Goal: Task Accomplishment & Management: Complete application form

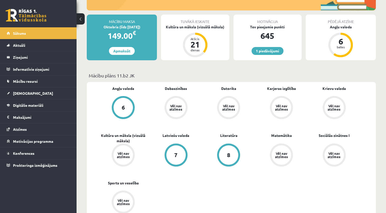
scroll to position [51, 0]
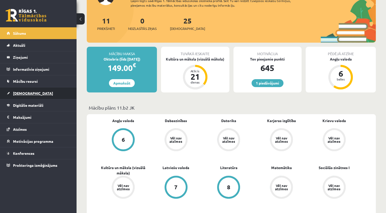
click at [23, 92] on span "[DEMOGRAPHIC_DATA]" at bounding box center [33, 93] width 40 height 5
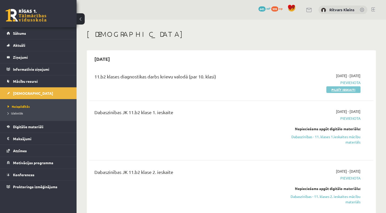
click at [343, 90] on link "Pildīt ieskaiti" at bounding box center [343, 89] width 34 height 7
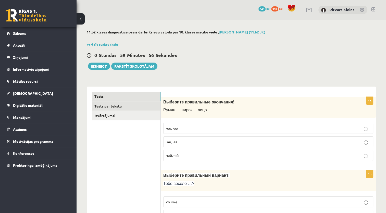
click at [114, 105] on link "Tests par tekstu" at bounding box center [126, 105] width 69 height 9
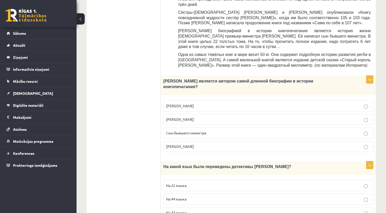
scroll to position [255, 0]
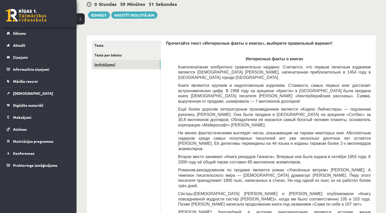
click at [107, 63] on link "Izvērtējums!" at bounding box center [126, 64] width 69 height 9
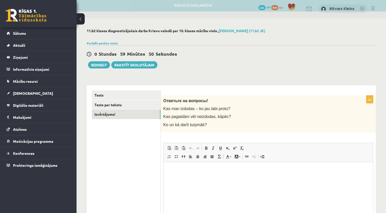
scroll to position [0, 0]
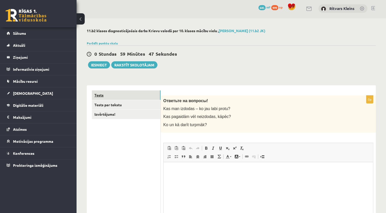
click at [94, 92] on link "Tests" at bounding box center [126, 94] width 69 height 9
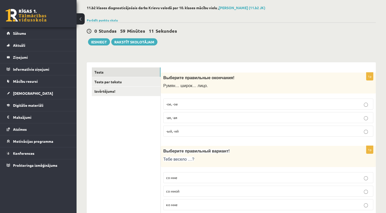
scroll to position [26, 0]
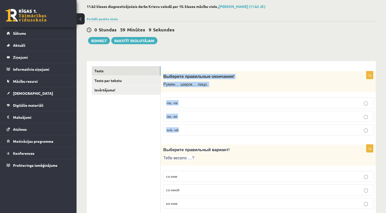
drag, startPoint x: 162, startPoint y: 75, endPoint x: 189, endPoint y: 128, distance: 59.3
click at [189, 128] on div "1p Выберите правильные окончания! Румян… широк… лицо. -ое, -ое -ая, -ая -ый, -ий" at bounding box center [268, 105] width 215 height 68
copy div "Выберите правильные окончания! Румян… широк… лицо. -ое, -ое -ая, -ая -ый, -ий"
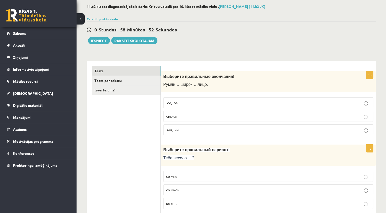
click at [355, 103] on p "-ое, -ое" at bounding box center [268, 102] width 204 height 5
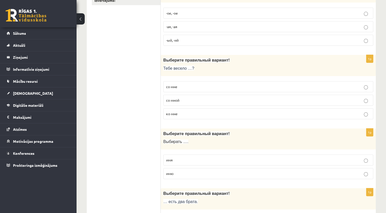
scroll to position [128, 0]
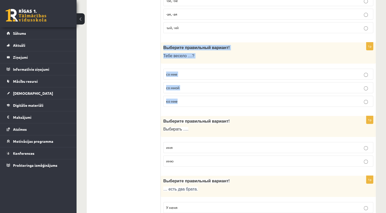
drag, startPoint x: 163, startPoint y: 45, endPoint x: 192, endPoint y: 97, distance: 60.1
click at [192, 97] on div "1p Выберите правильный вариант! Тебе весело …? со мне со мной ко мне" at bounding box center [268, 76] width 215 height 68
copy div "Выберите правильный вариант! Тебе весело …? со мне со мной ко мне"
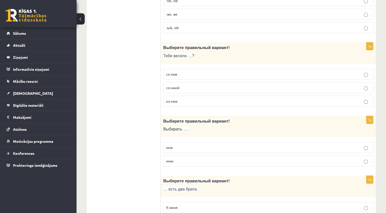
click at [178, 72] on p "со мне" at bounding box center [268, 73] width 204 height 5
click at [198, 86] on p "со мной" at bounding box center [268, 87] width 204 height 5
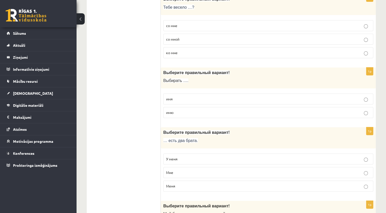
scroll to position [179, 0]
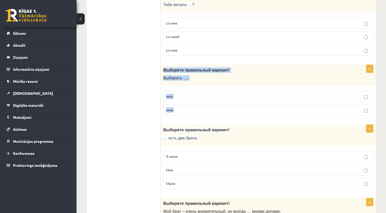
drag, startPoint x: 163, startPoint y: 67, endPoint x: 199, endPoint y: 107, distance: 54.0
click at [199, 107] on div "1p Выберите правильный вариант! Выбирать …. имя имю" at bounding box center [268, 92] width 215 height 55
copy div "Выберите правильный вариант! Выбирать …. имя имю"
click at [174, 96] on p "имя" at bounding box center [268, 96] width 204 height 5
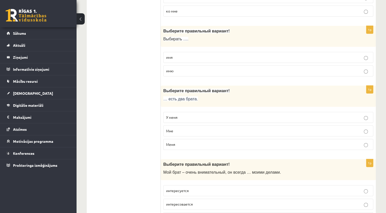
scroll to position [230, 0]
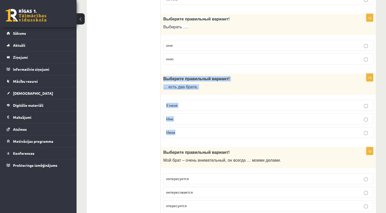
drag, startPoint x: 162, startPoint y: 77, endPoint x: 190, endPoint y: 128, distance: 57.7
click at [190, 128] on div "1p Выберите правильный вариант! … есть два брата. У меня Мне Меня" at bounding box center [268, 107] width 215 height 68
copy div "Выберите правильный вариант! … есть два брата. У меня Мне Меня"
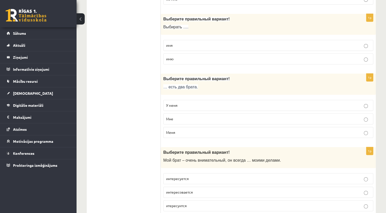
click at [173, 103] on span "У меня" at bounding box center [171, 105] width 11 height 5
click at [207, 103] on p "У меня" at bounding box center [268, 105] width 204 height 5
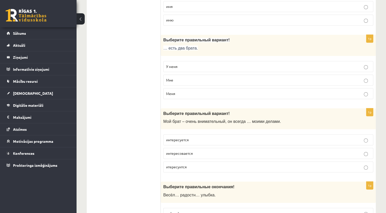
scroll to position [281, 0]
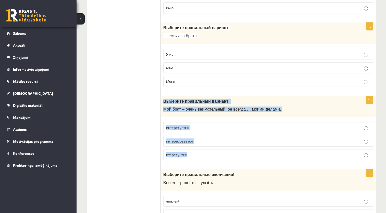
drag, startPoint x: 161, startPoint y: 98, endPoint x: 192, endPoint y: 151, distance: 60.4
click at [192, 151] on div "1p Выберите правильный вариант! Мой брат – очень внимательный, он всегда … моим…" at bounding box center [268, 130] width 215 height 68
copy div "Выберите правильный вариант! Мой брат – очень внимательный, он всегда … моими д…"
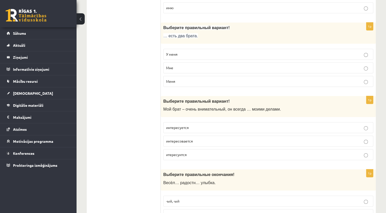
click at [195, 126] on p "интересуется" at bounding box center [268, 127] width 204 height 5
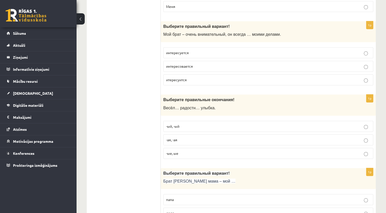
scroll to position [357, 0]
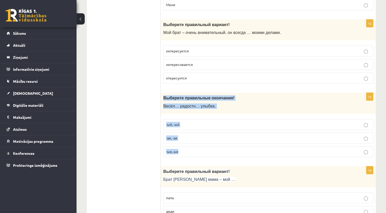
drag, startPoint x: 169, startPoint y: 102, endPoint x: 189, endPoint y: 150, distance: 52.9
click at [189, 150] on div "1p Выберите правильные окончания! Весёл… радостн… улыбка. -ый, -ый -ая, -ая -ые…" at bounding box center [268, 127] width 215 height 68
copy div "Выберите правильные окончания! Весёл… радостн… улыбка. -ый, -ый -ая, -ая -ые, ые"
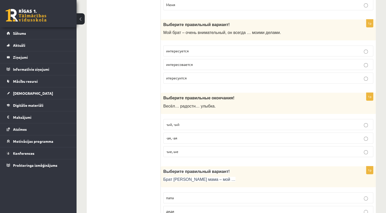
click at [179, 136] on p "-ая, -ая" at bounding box center [268, 137] width 204 height 5
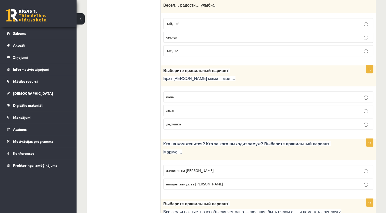
scroll to position [459, 0]
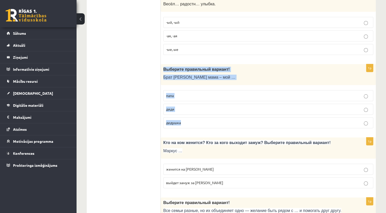
drag, startPoint x: 165, startPoint y: 69, endPoint x: 184, endPoint y: 117, distance: 51.8
click at [184, 117] on div "1p Выберите правильный вариант! Брат моей мама – мой … папа дядя дедушка" at bounding box center [268, 98] width 215 height 68
copy div "Выберите правильный вариант! Брат моей мама – мой … папа дядя дедушка"
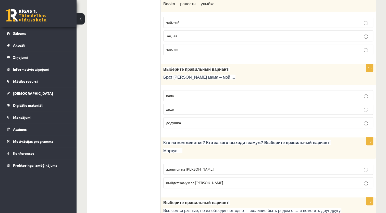
click at [180, 108] on p "дядя" at bounding box center [268, 108] width 204 height 5
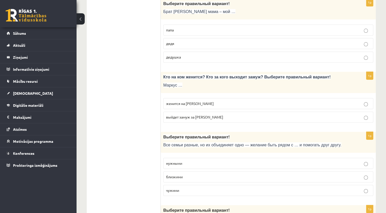
scroll to position [536, 0]
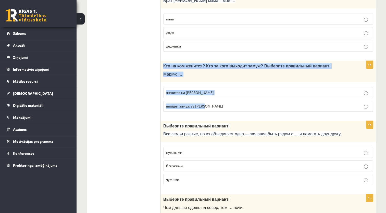
drag, startPoint x: 162, startPoint y: 65, endPoint x: 208, endPoint y: 103, distance: 59.4
click at [208, 103] on div "1p Кто на ком женится? Кто за кого выходит замуж? Выберите правильный вариант! …" at bounding box center [268, 88] width 215 height 55
copy div "Кто на ком женится? Кто за кого выходит замуж? Выберите правильный вариант! Мар…"
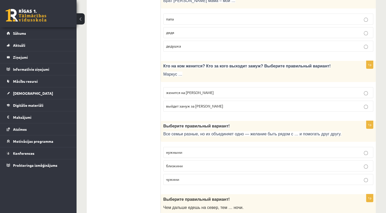
click at [195, 90] on span "женится на Агнии" at bounding box center [190, 92] width 48 height 5
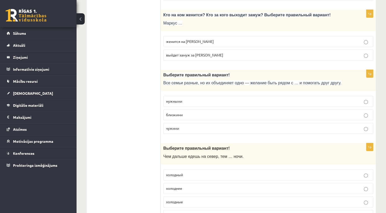
scroll to position [612, 0]
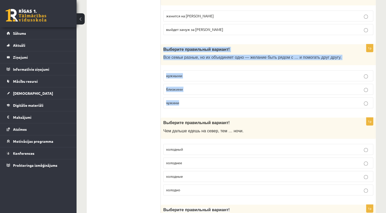
drag, startPoint x: 166, startPoint y: 49, endPoint x: 189, endPoint y: 98, distance: 54.7
click at [189, 98] on div "1p Выберите правильный вариант! Все семьи разные, но их объединяет одно — желан…" at bounding box center [268, 78] width 215 height 68
copy div "Выберите правильный вариант! Все семьи разные, но их объединяет одно — желание …"
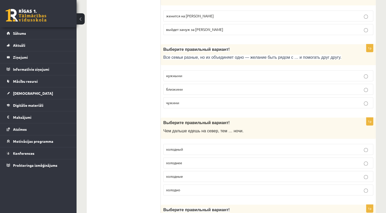
drag, startPoint x: 125, startPoint y: 92, endPoint x: 166, endPoint y: 90, distance: 40.4
click at [175, 87] on span "близкими" at bounding box center [174, 89] width 17 height 5
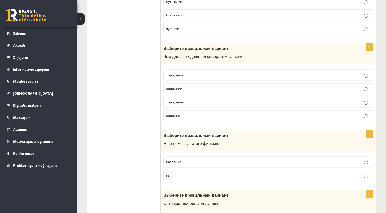
scroll to position [689, 0]
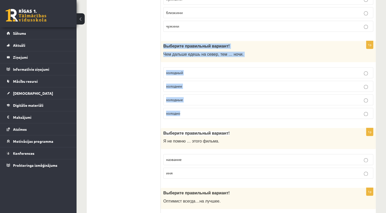
drag, startPoint x: 162, startPoint y: 41, endPoint x: 203, endPoint y: 109, distance: 79.3
click at [203, 109] on div "1p Выберите правильный вариант ! Чем дальше едешь на север, тем … ночи. холодны…" at bounding box center [268, 82] width 215 height 82
copy div "Выберите правильный вариант ! Чем дальше едешь на север, тем … ночи. холодный х…"
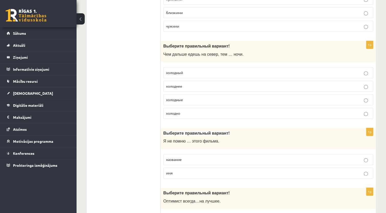
click at [177, 84] on span "холоднее" at bounding box center [174, 86] width 16 height 5
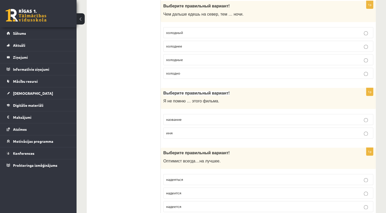
scroll to position [740, 0]
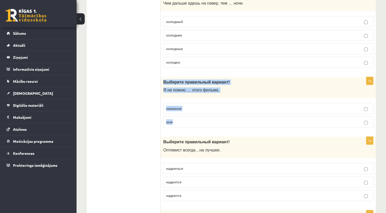
drag, startPoint x: 163, startPoint y: 79, endPoint x: 192, endPoint y: 117, distance: 47.6
click at [192, 117] on div "1p Выберите правильный вариант! Я не помню … этого фильма. название имя" at bounding box center [268, 104] width 215 height 55
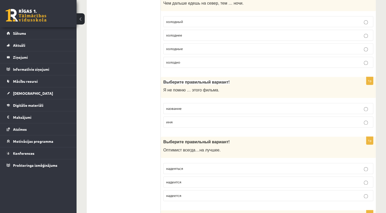
drag, startPoint x: 109, startPoint y: 109, endPoint x: 166, endPoint y: 105, distance: 57.6
click at [180, 106] on span "название" at bounding box center [174, 108] width 16 height 5
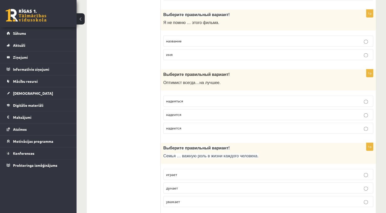
scroll to position [817, 0]
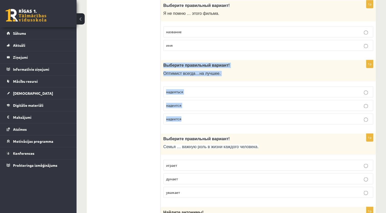
drag, startPoint x: 164, startPoint y: 62, endPoint x: 190, endPoint y: 116, distance: 60.0
click at [190, 116] on div "1p Выберите правильный вариант! О птимист всегда … на лучшее . надеяться надеит…" at bounding box center [268, 94] width 215 height 68
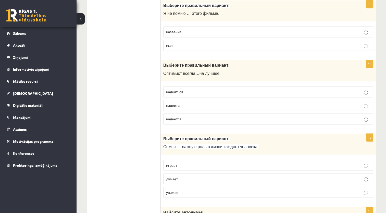
drag, startPoint x: 114, startPoint y: 120, endPoint x: 130, endPoint y: 120, distance: 16.3
click at [114, 120] on ul "Tests Tests par tekstu Izvērtējums!" at bounding box center [126, 142] width 69 height 1734
click at [180, 116] on p "надеется" at bounding box center [268, 118] width 204 height 5
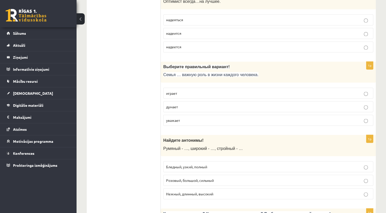
scroll to position [893, 0]
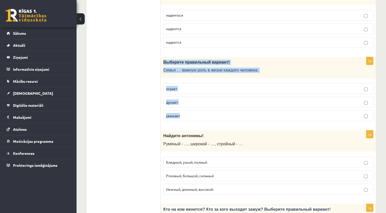
drag, startPoint x: 163, startPoint y: 57, endPoint x: 183, endPoint y: 109, distance: 56.6
click at [183, 109] on div "1p Выберите правильный вариант! Семья … важную роль в жизни каждого человека. и…" at bounding box center [268, 91] width 215 height 68
click at [178, 86] on p "играет" at bounding box center [268, 88] width 204 height 5
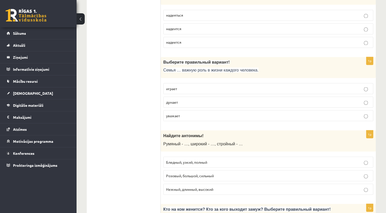
click at [110, 71] on ul "Tests Tests par tekstu Izvērtējums!" at bounding box center [126, 65] width 69 height 1734
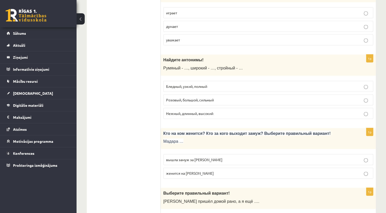
scroll to position [970, 0]
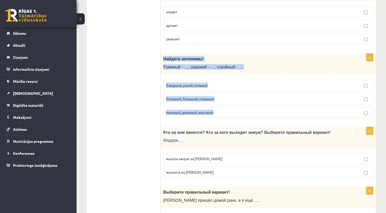
drag, startPoint x: 162, startPoint y: 53, endPoint x: 214, endPoint y: 110, distance: 76.9
click at [214, 110] on div "1p Найдите антонимы! Румяный - …, широкий - …, стройный - … Бледный, узкий, пол…" at bounding box center [268, 88] width 215 height 68
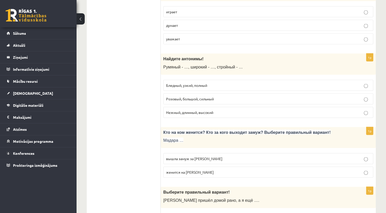
drag, startPoint x: 132, startPoint y: 105, endPoint x: 179, endPoint y: 93, distance: 47.8
click at [185, 80] on label "Бледный, узкий, полный" at bounding box center [268, 85] width 210 height 11
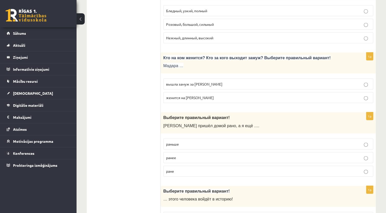
scroll to position [1046, 0]
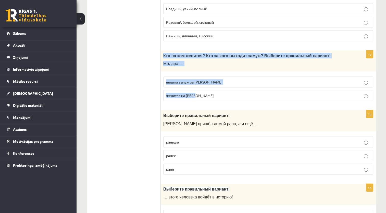
drag, startPoint x: 162, startPoint y: 50, endPoint x: 200, endPoint y: 90, distance: 55.8
click at [200, 90] on div "1p Кто на ком женится? Кто за кого выходит замуж? Выберите правильный вариант! …" at bounding box center [268, 78] width 215 height 55
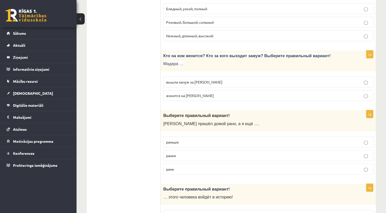
drag, startPoint x: 115, startPoint y: 117, endPoint x: 193, endPoint y: 76, distance: 87.4
click at [193, 80] on span "вышла замуж за Марка" at bounding box center [194, 82] width 56 height 5
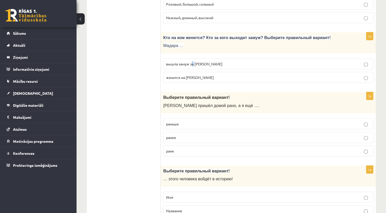
scroll to position [1097, 0]
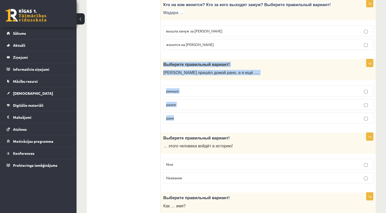
drag, startPoint x: 161, startPoint y: 59, endPoint x: 197, endPoint y: 109, distance: 61.3
click at [197, 109] on div "1p Выберите правильный вариант! Андрей пришёл домой рано, а я ещё …. раньше ран…" at bounding box center [268, 93] width 215 height 68
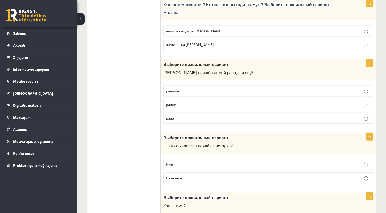
click at [179, 89] on span "раньше" at bounding box center [172, 91] width 13 height 5
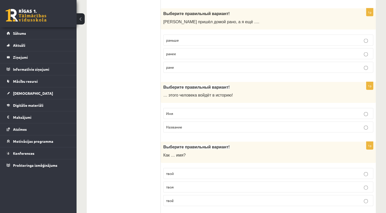
scroll to position [1148, 0]
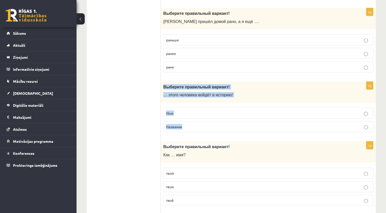
drag, startPoint x: 162, startPoint y: 82, endPoint x: 193, endPoint y: 126, distance: 53.7
click at [193, 126] on div "1p Выберите правильный вариант! … этого человека войдёт в историю! Имя Название" at bounding box center [268, 109] width 215 height 55
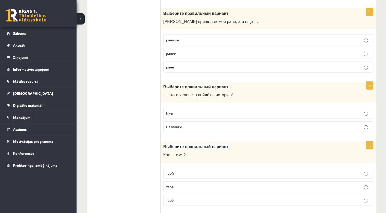
drag, startPoint x: 151, startPoint y: 104, endPoint x: 171, endPoint y: 107, distance: 19.9
click at [172, 111] on span "Имя" at bounding box center [169, 113] width 7 height 5
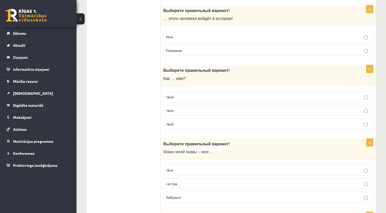
scroll to position [1225, 0]
drag, startPoint x: 163, startPoint y: 64, endPoint x: 184, endPoint y: 117, distance: 56.9
click at [184, 117] on div "1p Выберите правильный вариант! Как … имя? твой твоя твоё" at bounding box center [268, 99] width 215 height 68
click at [178, 121] on p "твоё" at bounding box center [268, 123] width 204 height 5
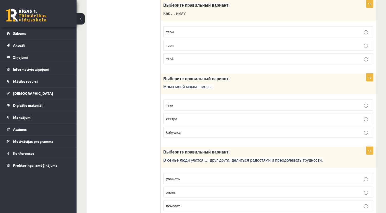
scroll to position [1301, 0]
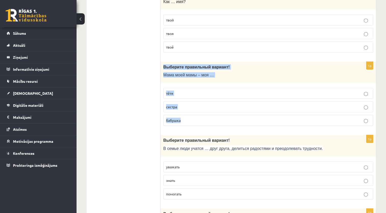
drag, startPoint x: 162, startPoint y: 60, endPoint x: 188, endPoint y: 112, distance: 58.0
click at [188, 112] on div "1p Выберите правильный вариант! Мама моей мамы – моя … тётя сестра бабушка" at bounding box center [268, 96] width 215 height 68
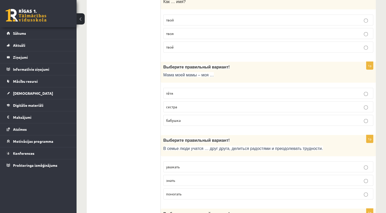
click at [174, 118] on span "бабушка" at bounding box center [173, 120] width 15 height 5
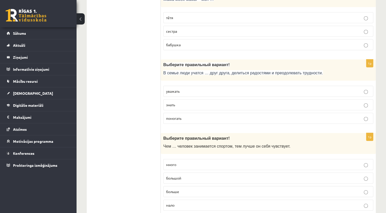
scroll to position [1378, 0]
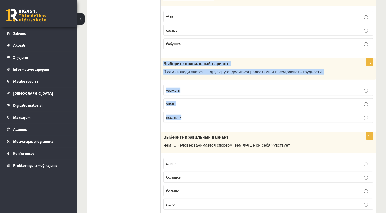
drag, startPoint x: 162, startPoint y: 58, endPoint x: 193, endPoint y: 109, distance: 59.7
click at [193, 109] on div "1p Выберите правильный вариант! В семье люди учатся … друг друга, делиться радо…" at bounding box center [268, 92] width 215 height 68
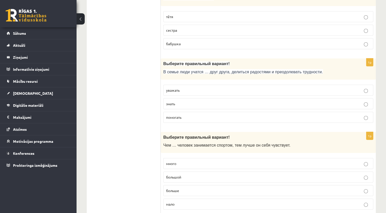
drag, startPoint x: 133, startPoint y: 80, endPoint x: 178, endPoint y: 85, distance: 45.7
click at [179, 88] on span "уважать" at bounding box center [173, 90] width 14 height 5
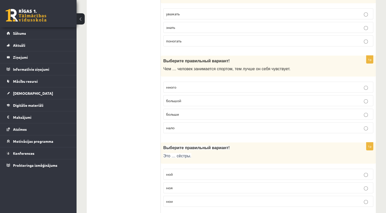
scroll to position [1455, 0]
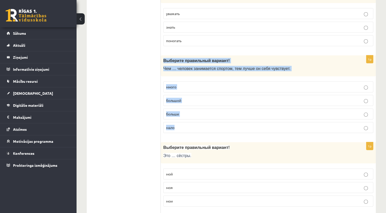
drag, startPoint x: 165, startPoint y: 54, endPoint x: 210, endPoint y: 128, distance: 87.0
click at [210, 128] on div "1p Выберите правильный вариант ! Чем … человек занимается спортом, тем лучше он…" at bounding box center [268, 96] width 215 height 82
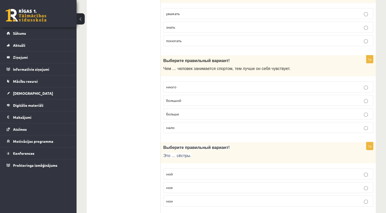
click at [173, 112] on span "больше" at bounding box center [172, 114] width 13 height 5
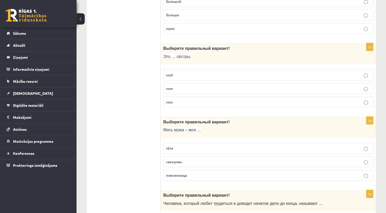
scroll to position [1557, 0]
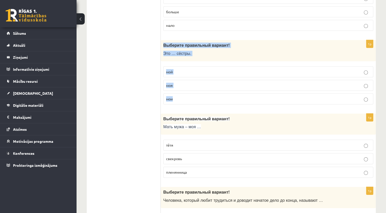
drag, startPoint x: 161, startPoint y: 37, endPoint x: 181, endPoint y: 91, distance: 57.7
click at [181, 91] on div "1p Выберите правильный вариант! Это … сёстры. мой моя мои" at bounding box center [268, 74] width 215 height 68
click at [169, 96] on span "мои" at bounding box center [169, 98] width 7 height 5
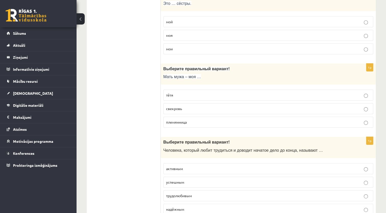
scroll to position [1608, 0]
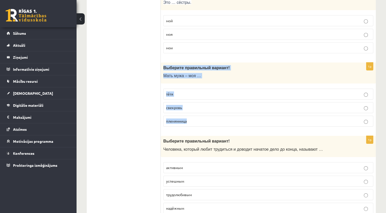
drag, startPoint x: 161, startPoint y: 60, endPoint x: 188, endPoint y: 114, distance: 60.4
click at [188, 114] on div "1p Выберите правильный вариант! Мать мужа – моя … тётя свекровь племянница" at bounding box center [268, 97] width 215 height 68
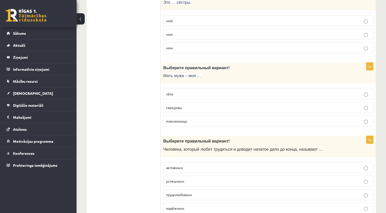
click at [172, 105] on span "свекровь" at bounding box center [174, 107] width 16 height 5
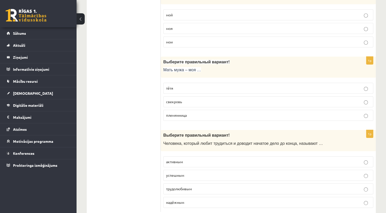
scroll to position [1620, 0]
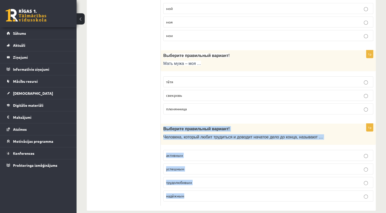
drag, startPoint x: 165, startPoint y: 122, endPoint x: 205, endPoint y: 183, distance: 72.8
click at [205, 183] on div "1p Выберите правильный вариант! Человека, который любит трудиться и доводит нач…" at bounding box center [268, 165] width 215 height 82
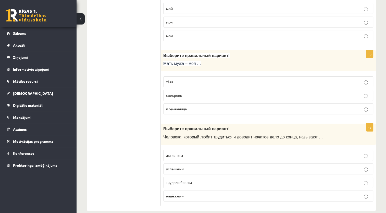
click at [184, 180] on span "трудолюбивым" at bounding box center [179, 182] width 26 height 5
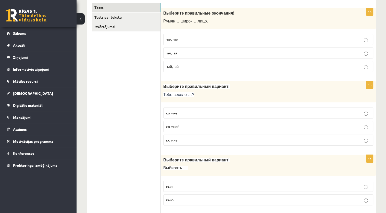
scroll to position [0, 0]
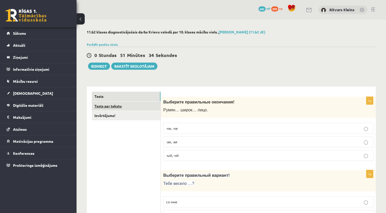
click at [114, 106] on link "Tests par tekstu" at bounding box center [126, 105] width 69 height 9
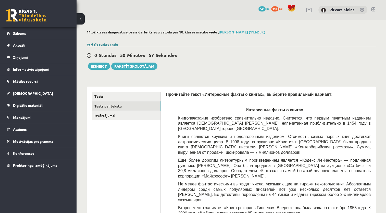
click at [101, 45] on link "Parādīt punktu skalu" at bounding box center [102, 44] width 31 height 4
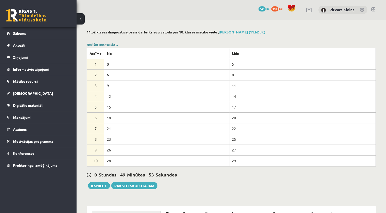
click at [101, 44] on link "Noslēpt punktu skalu" at bounding box center [103, 44] width 32 height 4
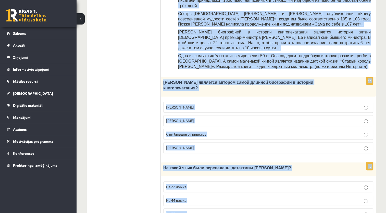
scroll to position [491, 0]
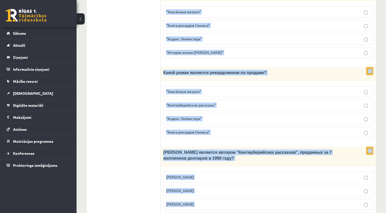
drag, startPoint x: 175, startPoint y: 66, endPoint x: 276, endPoint y: 189, distance: 159.0
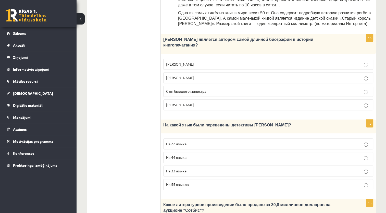
scroll to position [262, 0]
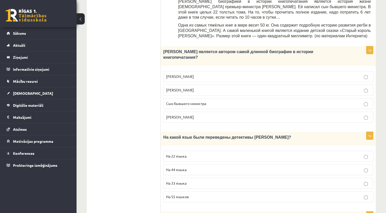
click at [196, 101] on span "Сын бывшего министра" at bounding box center [186, 103] width 40 height 5
click at [184, 164] on label "На 44 языка" at bounding box center [268, 169] width 210 height 11
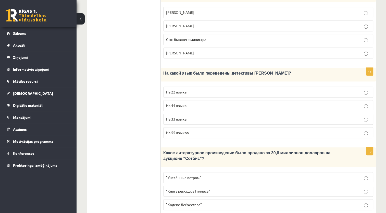
scroll to position [338, 0]
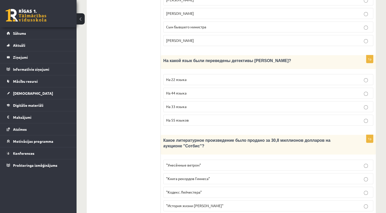
click at [191, 190] on span ""Кодекс Лейчестера"" at bounding box center [184, 192] width 36 height 5
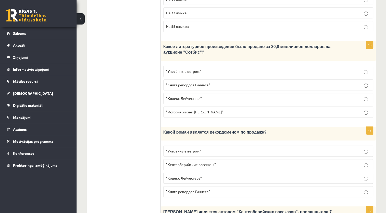
scroll to position [440, 0]
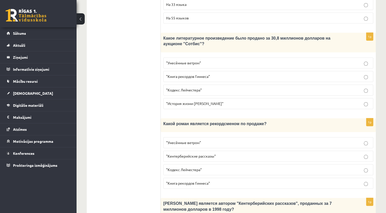
click at [191, 140] on span ""Унесённые ветром"" at bounding box center [183, 142] width 35 height 5
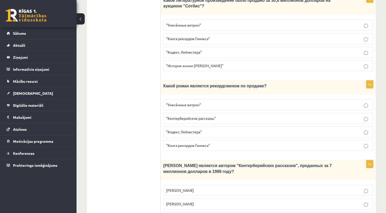
scroll to position [491, 0]
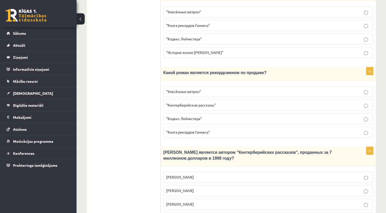
click at [196, 201] on p "Джефри Чосер" at bounding box center [268, 203] width 204 height 5
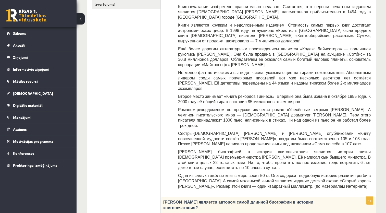
scroll to position [0, 0]
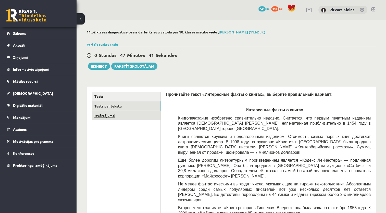
click at [106, 116] on link "Izvērtējums!" at bounding box center [126, 115] width 69 height 9
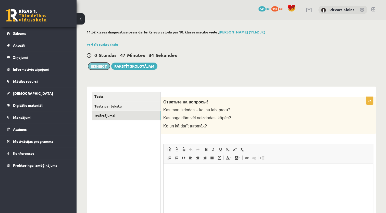
click at [100, 66] on button "Iesniegt" at bounding box center [99, 66] width 22 height 7
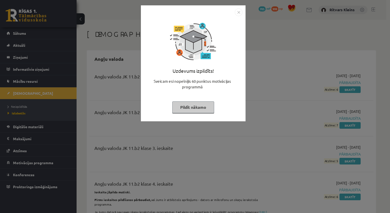
click at [192, 107] on button "Pildīt nākamo" at bounding box center [193, 107] width 42 height 12
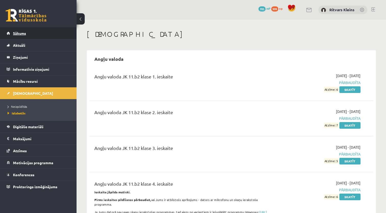
click at [16, 30] on link "Sākums" at bounding box center [39, 33] width 64 height 12
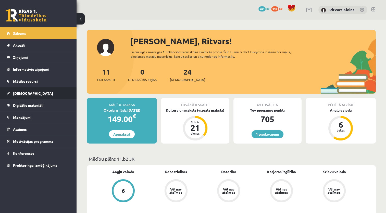
click at [20, 92] on span "[DEMOGRAPHIC_DATA]" at bounding box center [33, 93] width 40 height 5
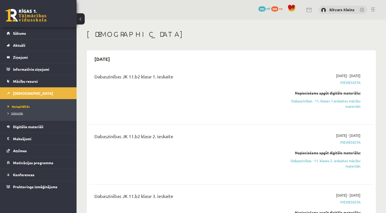
click at [18, 112] on span "Izlabotās" at bounding box center [15, 113] width 15 height 4
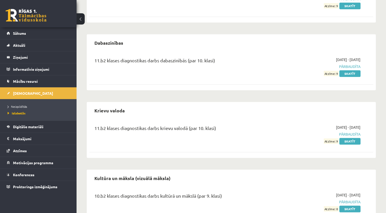
scroll to position [306, 0]
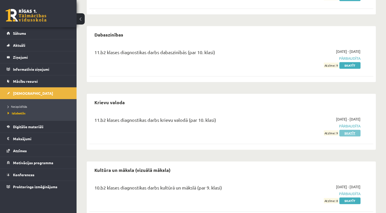
click at [350, 131] on link "Skatīt" at bounding box center [349, 133] width 21 height 7
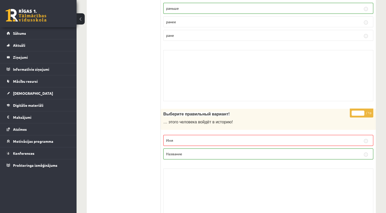
scroll to position [2049, 0]
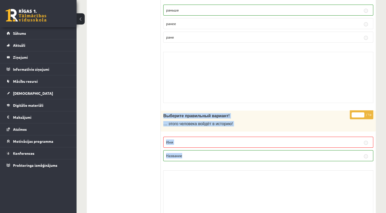
drag, startPoint x: 161, startPoint y: 109, endPoint x: 335, endPoint y: 146, distance: 177.7
click at [335, 146] on div "* / 1p Выберите правильный вариант! … этого человека войдёт в историю! Имя Назв…" at bounding box center [268, 167] width 215 height 114
copy div "Выберите правильный вариант! … этого человека войдёт в историю! Имя Название"
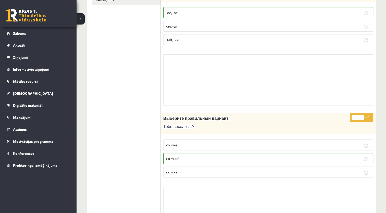
scroll to position [0, 0]
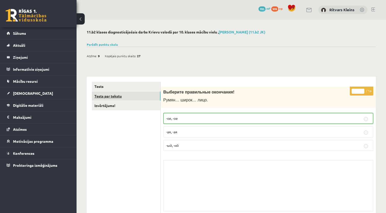
click at [115, 96] on link "Tests par tekstu" at bounding box center [126, 95] width 69 height 9
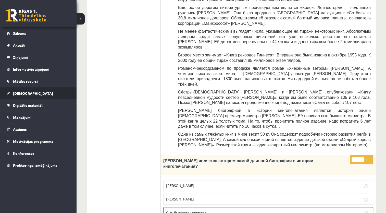
scroll to position [137, 0]
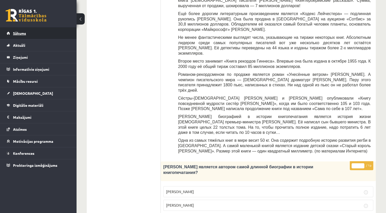
click at [18, 33] on span "Sākums" at bounding box center [19, 33] width 13 height 5
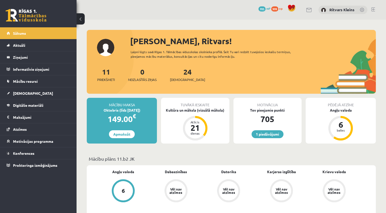
click at [20, 92] on span "[DEMOGRAPHIC_DATA]" at bounding box center [33, 93] width 40 height 5
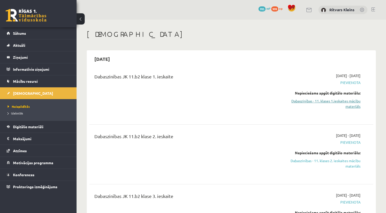
click at [339, 102] on link "Dabaszinības - 11. klases 1.ieskaites mācību materiāls" at bounding box center [319, 103] width 84 height 11
